Goal: Task Accomplishment & Management: Complete application form

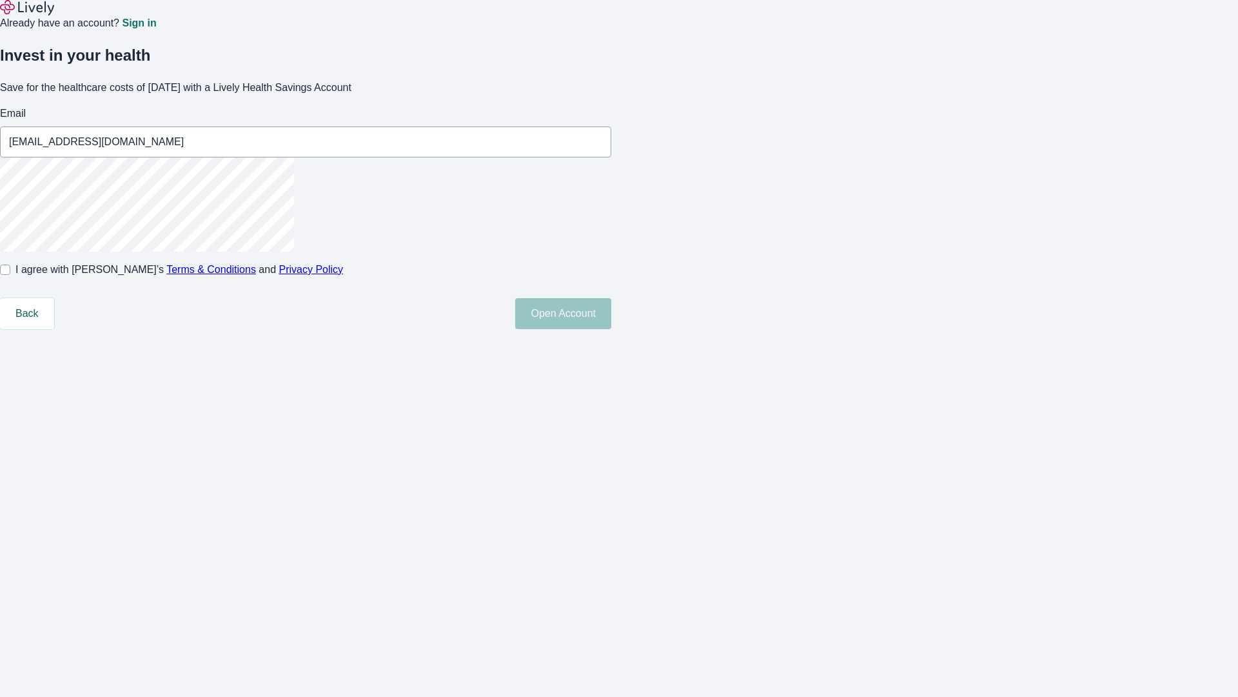
click at [10, 275] on input "I agree with Lively’s Terms & Conditions and Privacy Policy" at bounding box center [5, 269] width 10 height 10
checkbox input "true"
click at [611, 329] on button "Open Account" at bounding box center [563, 313] width 96 height 31
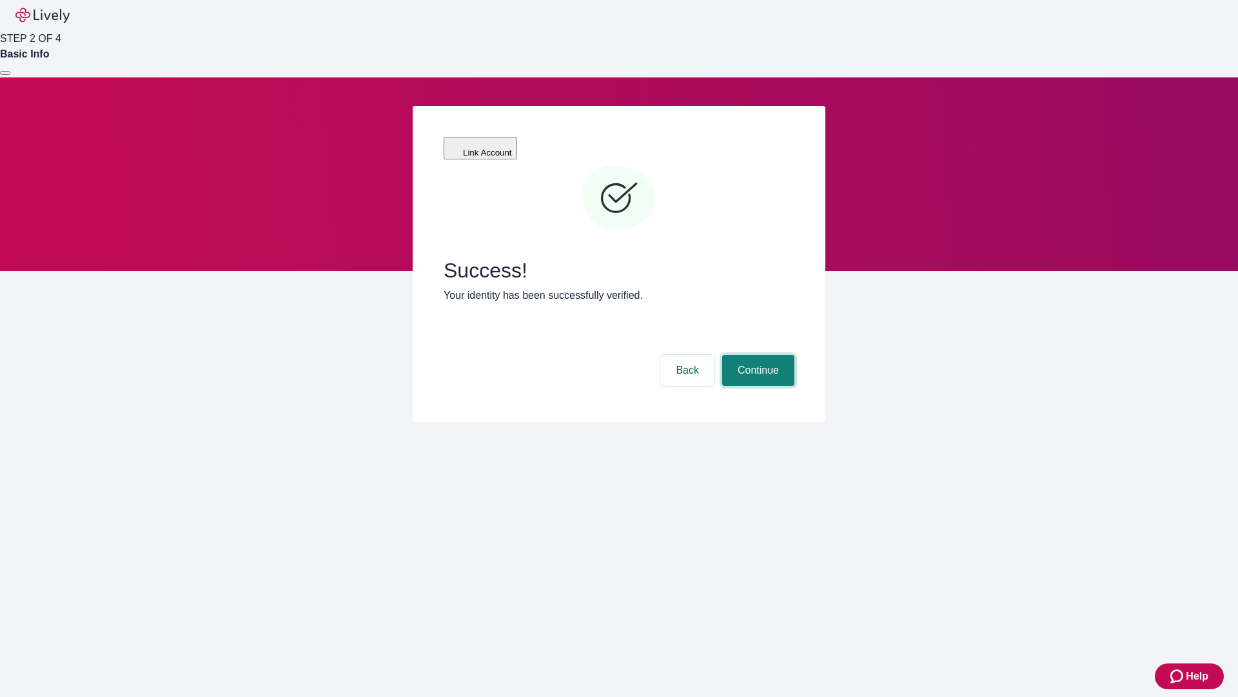
click at [757, 355] on button "Continue" at bounding box center [758, 370] width 72 height 31
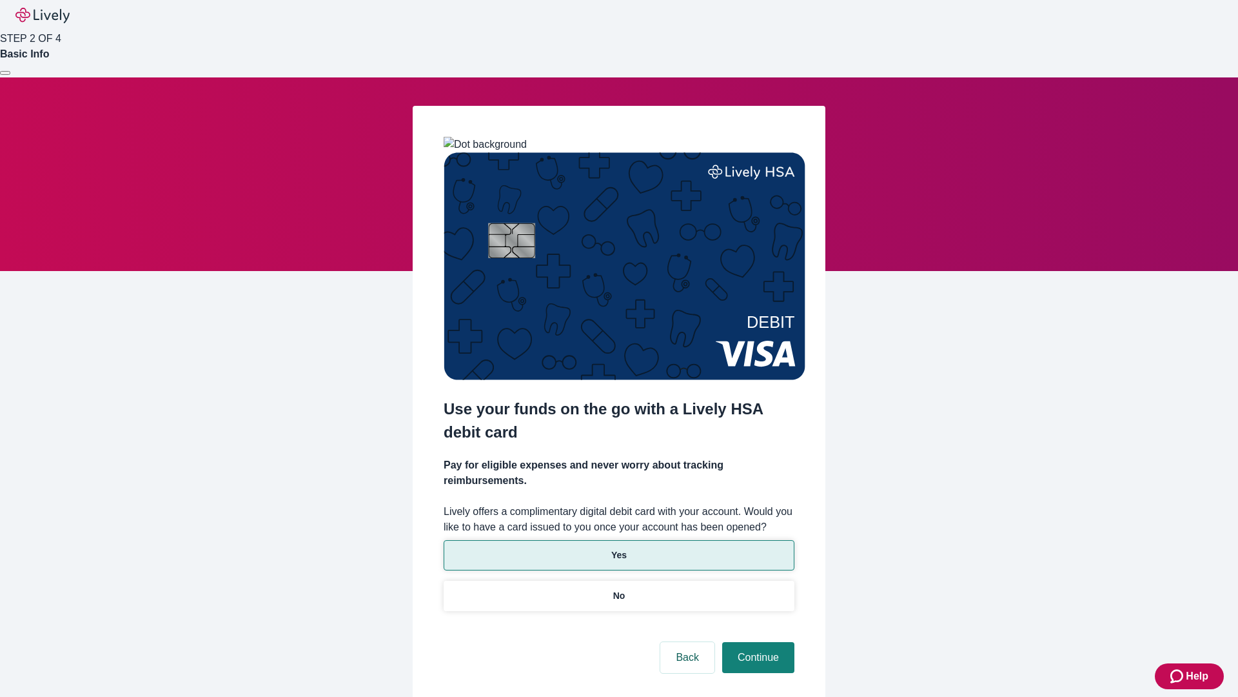
click at [619, 548] on p "Yes" at bounding box center [618, 555] width 15 height 14
click at [757, 642] on button "Continue" at bounding box center [758, 657] width 72 height 31
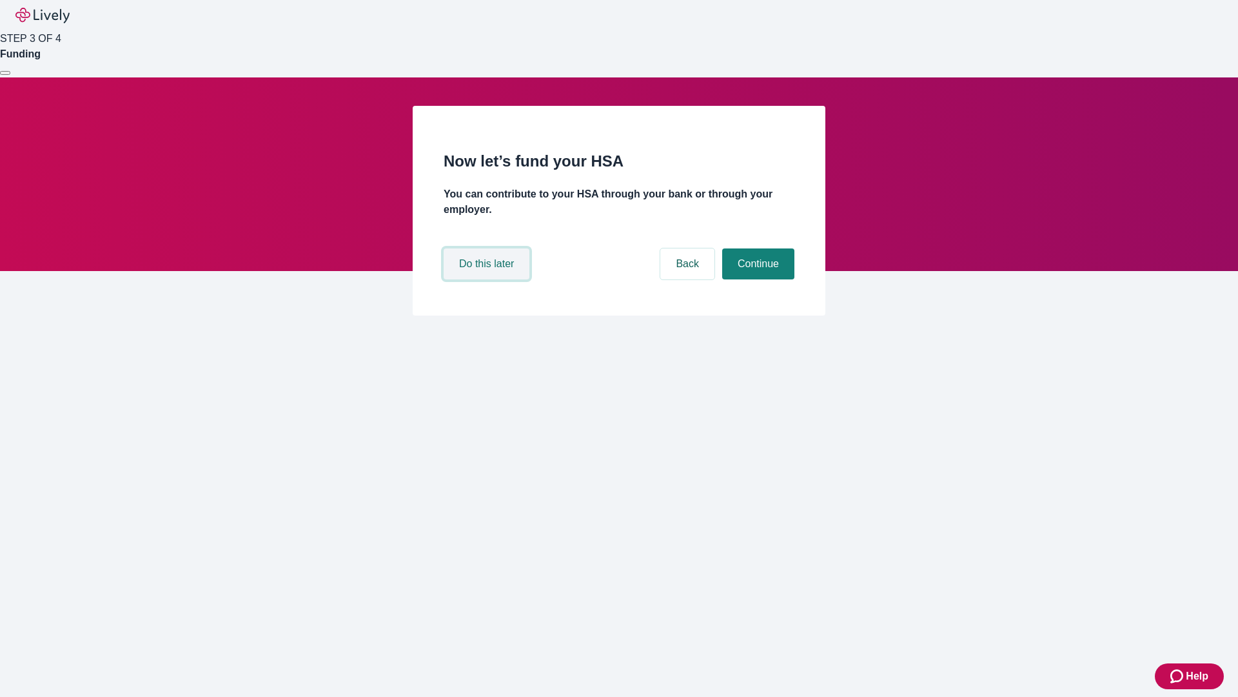
click at [488, 279] on button "Do this later" at bounding box center [487, 263] width 86 height 31
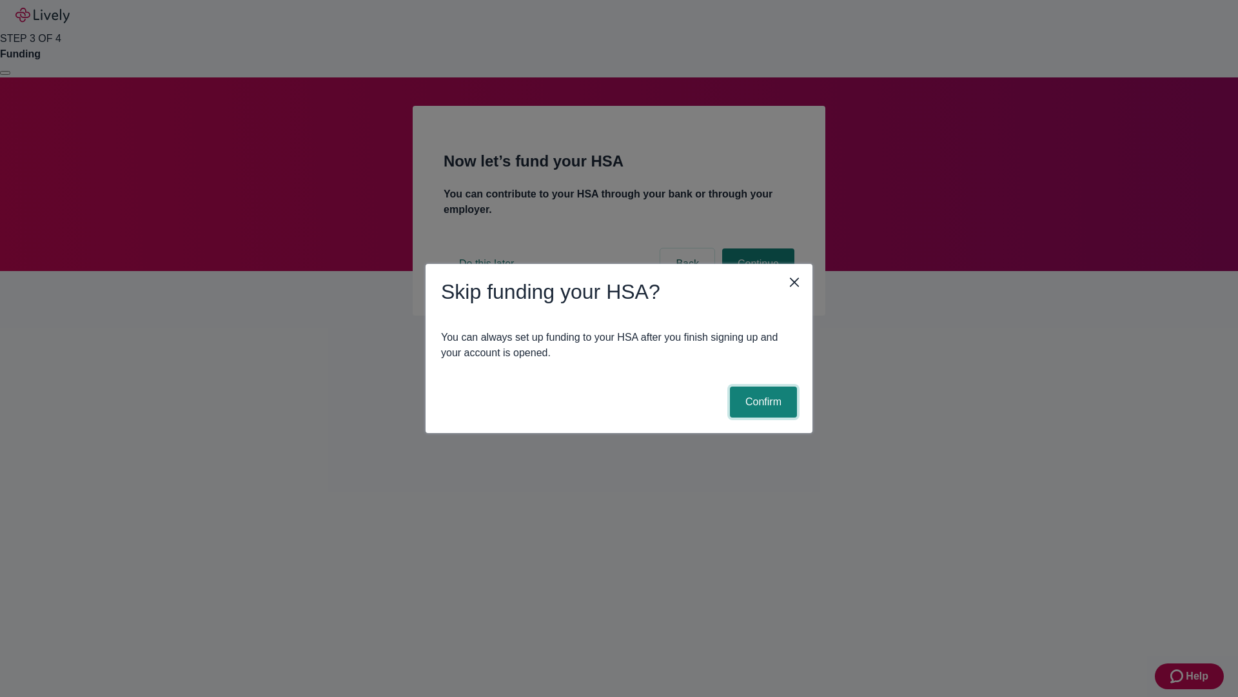
click at [762, 402] on button "Confirm" at bounding box center [763, 401] width 67 height 31
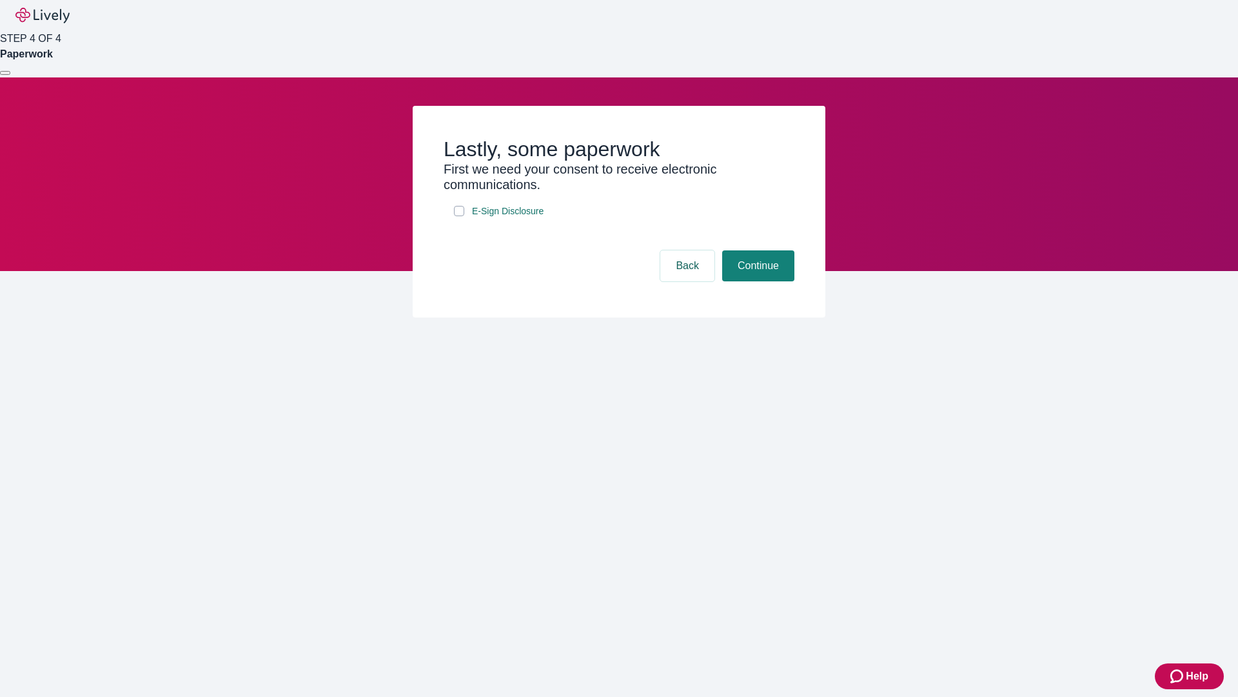
click at [459, 216] on input "E-Sign Disclosure" at bounding box center [459, 211] width 10 height 10
checkbox input "true"
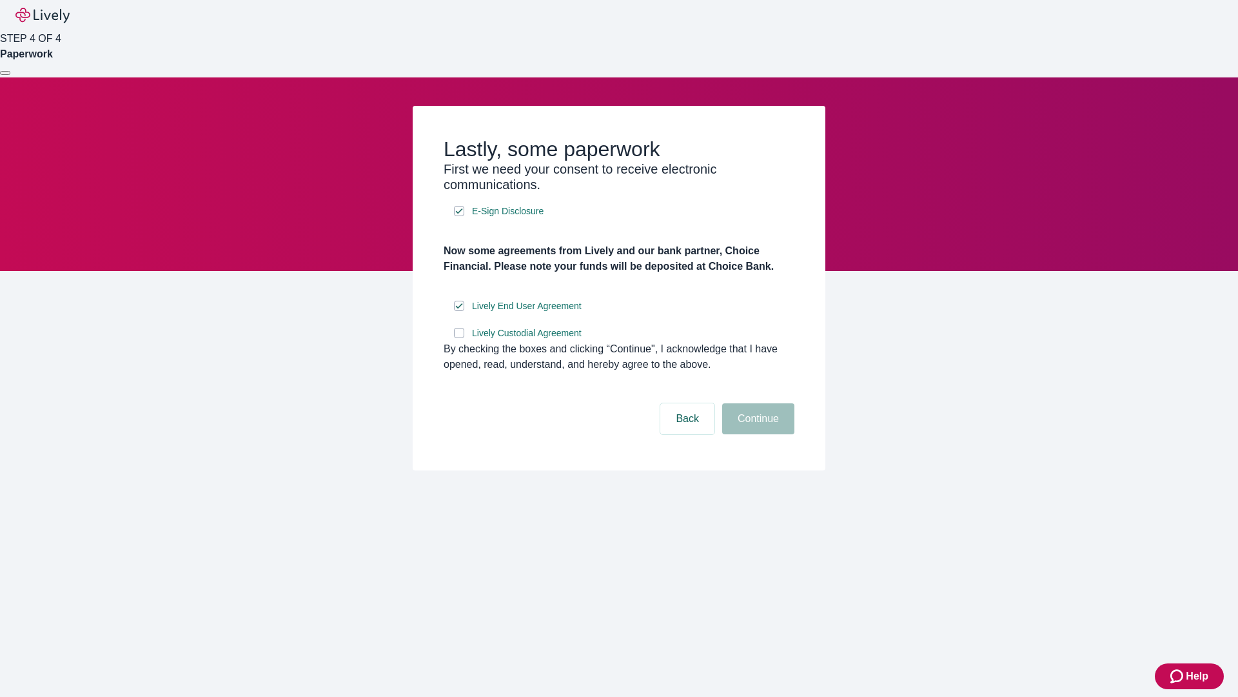
click at [459, 338] on input "Lively Custodial Agreement" at bounding box center [459, 333] width 10 height 10
checkbox input "true"
click at [757, 434] on button "Continue" at bounding box center [758, 418] width 72 height 31
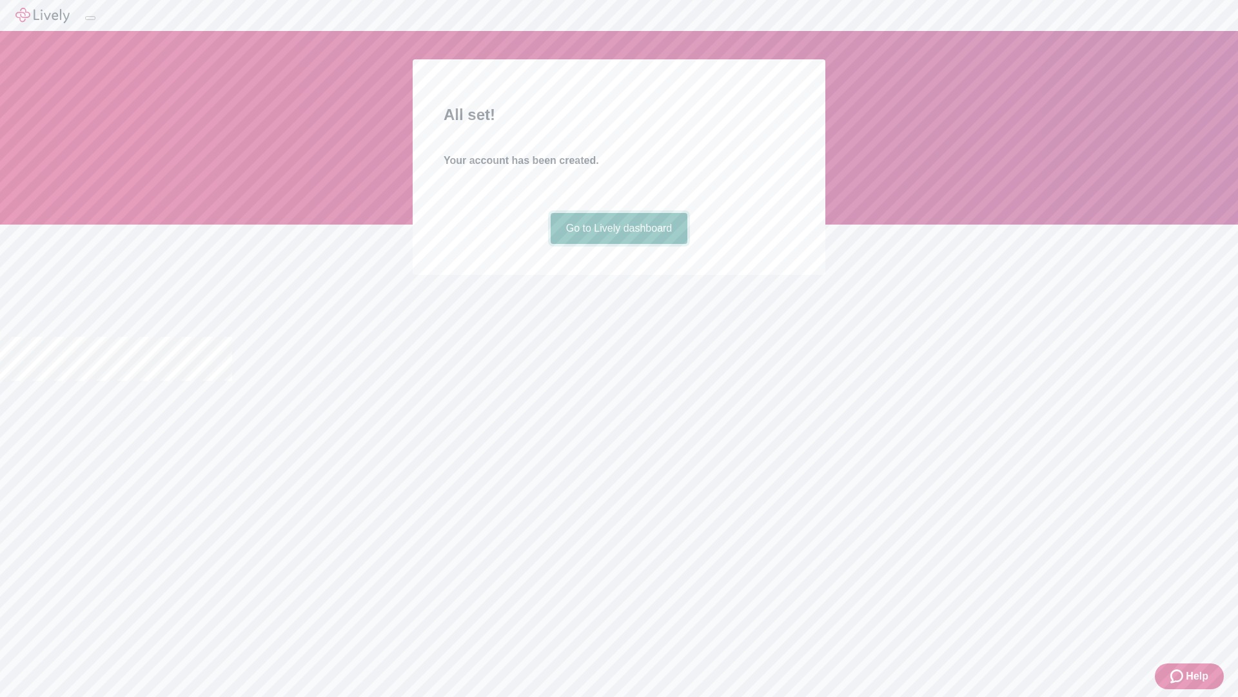
click at [619, 244] on link "Go to Lively dashboard" at bounding box center [619, 228] width 137 height 31
